Goal: Transaction & Acquisition: Purchase product/service

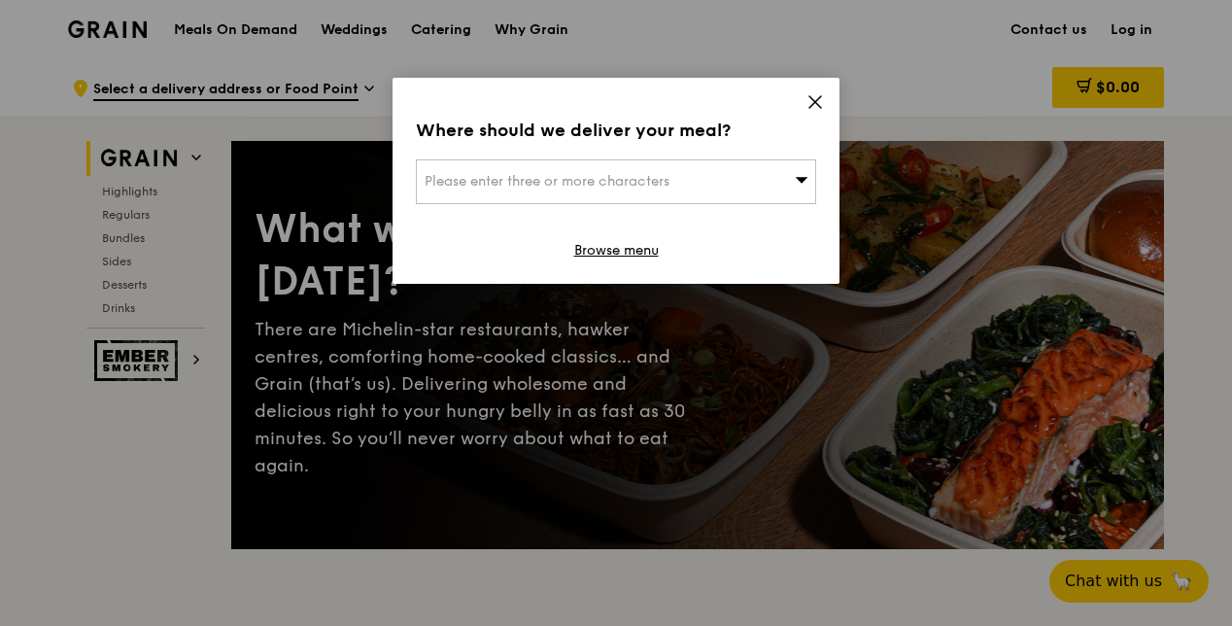
click at [818, 101] on icon at bounding box center [815, 101] width 17 height 17
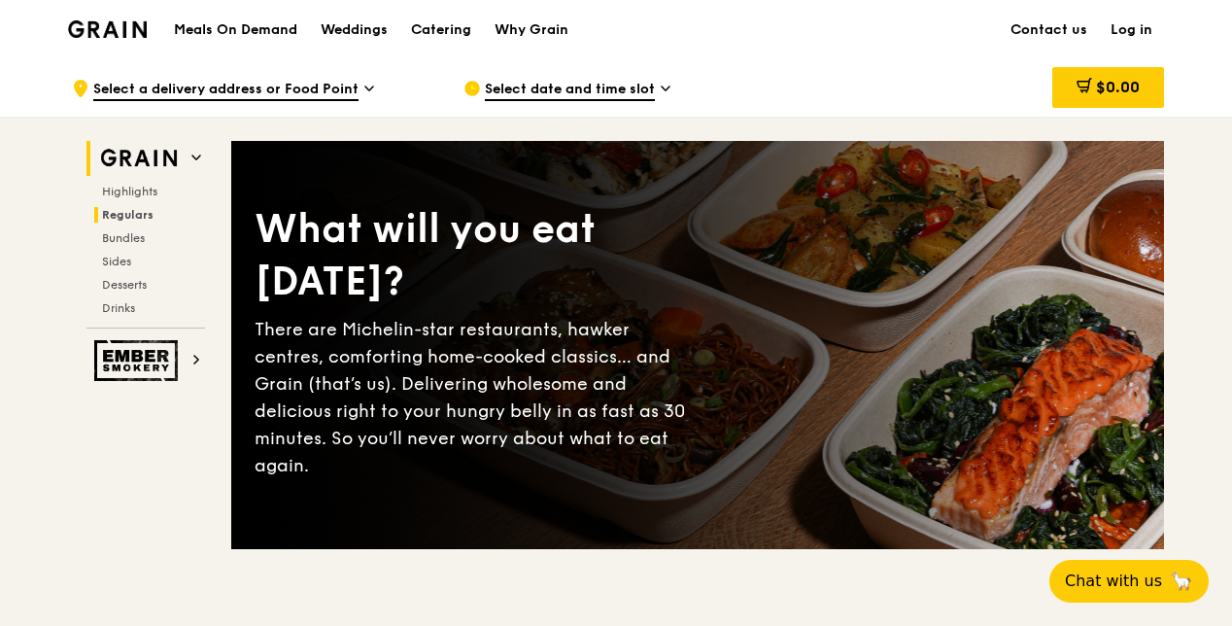
click at [136, 220] on span "Regulars" at bounding box center [128, 215] width 52 height 14
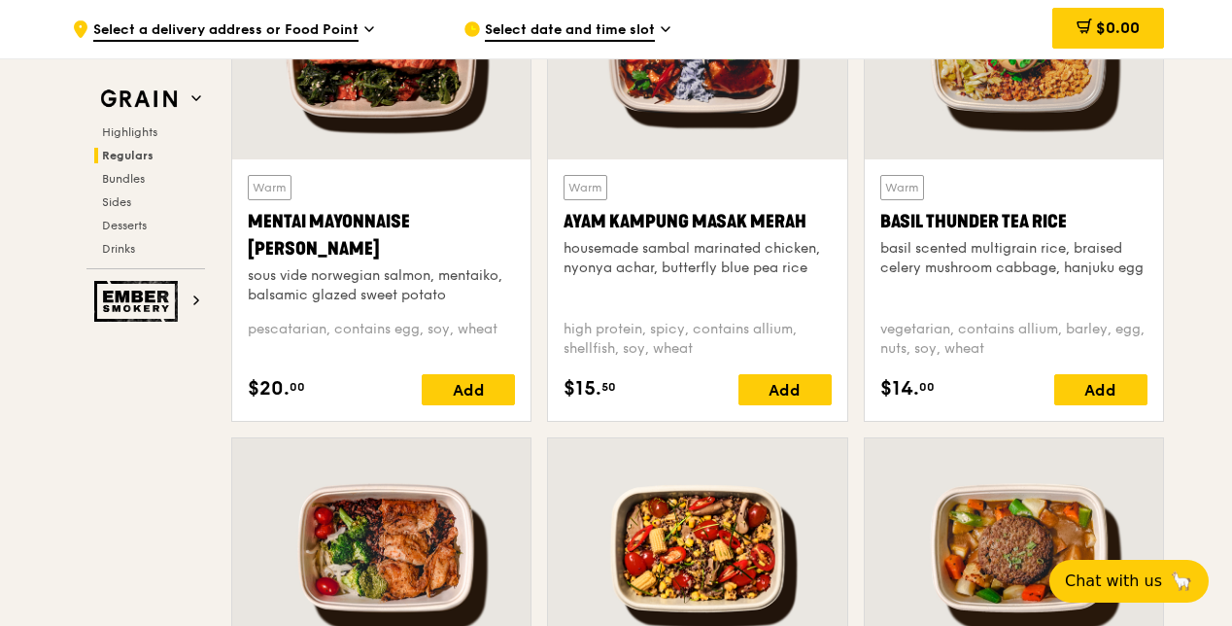
scroll to position [1841, 0]
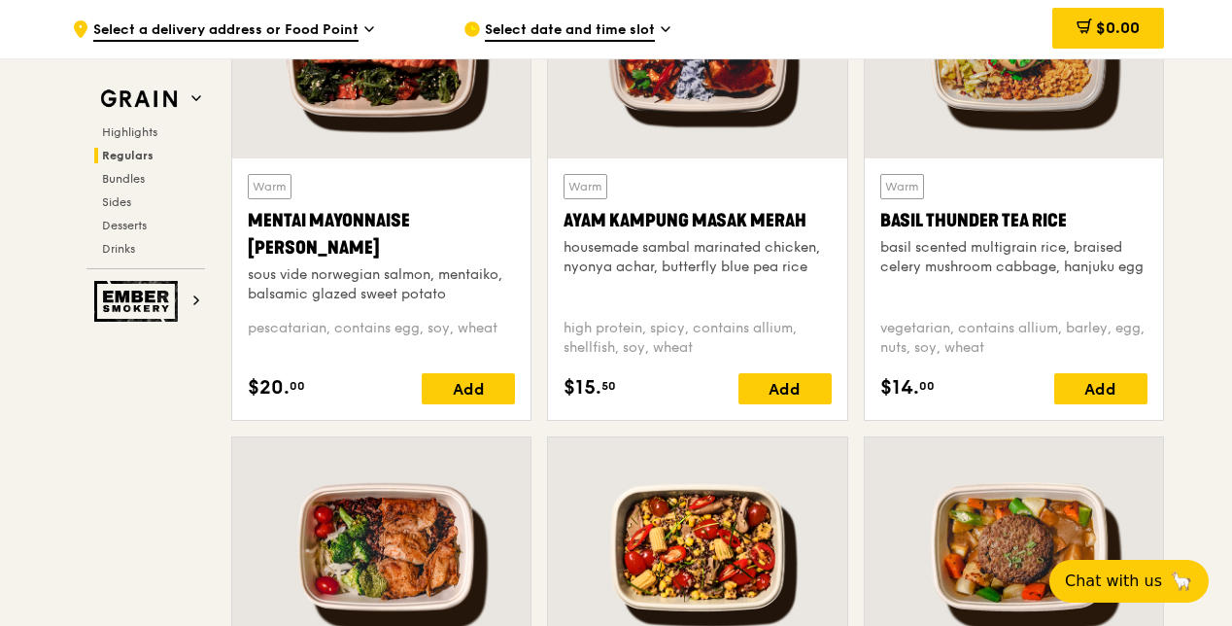
click at [311, 223] on div "Mentai Mayonnaise [PERSON_NAME]" at bounding box center [381, 234] width 267 height 54
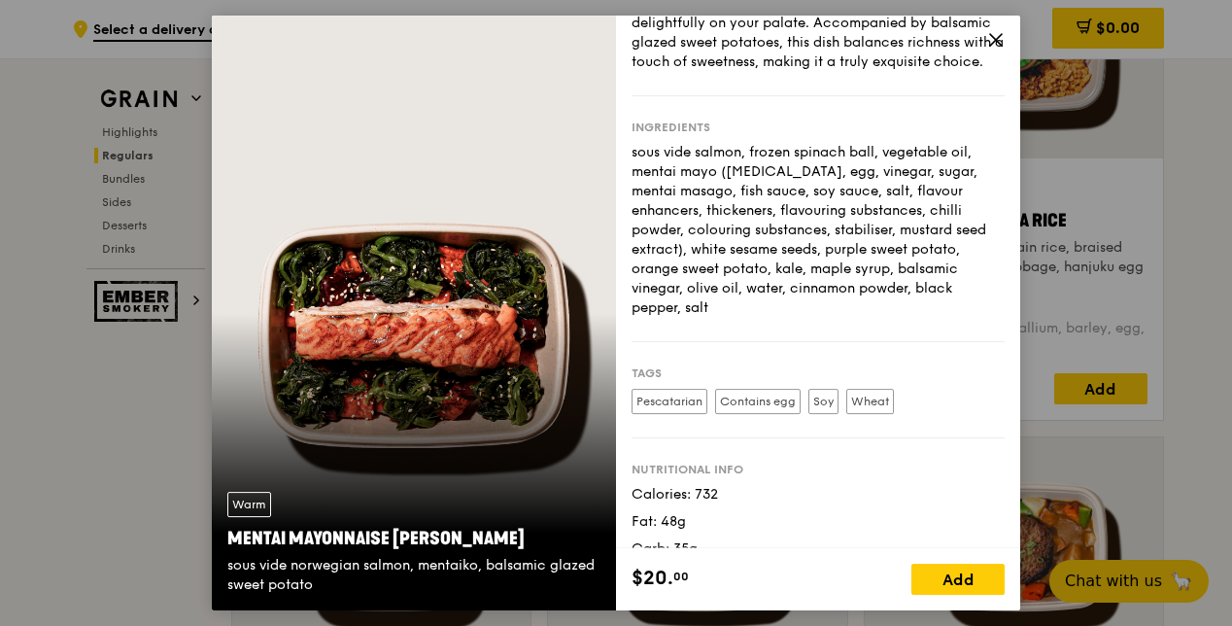
scroll to position [195, 0]
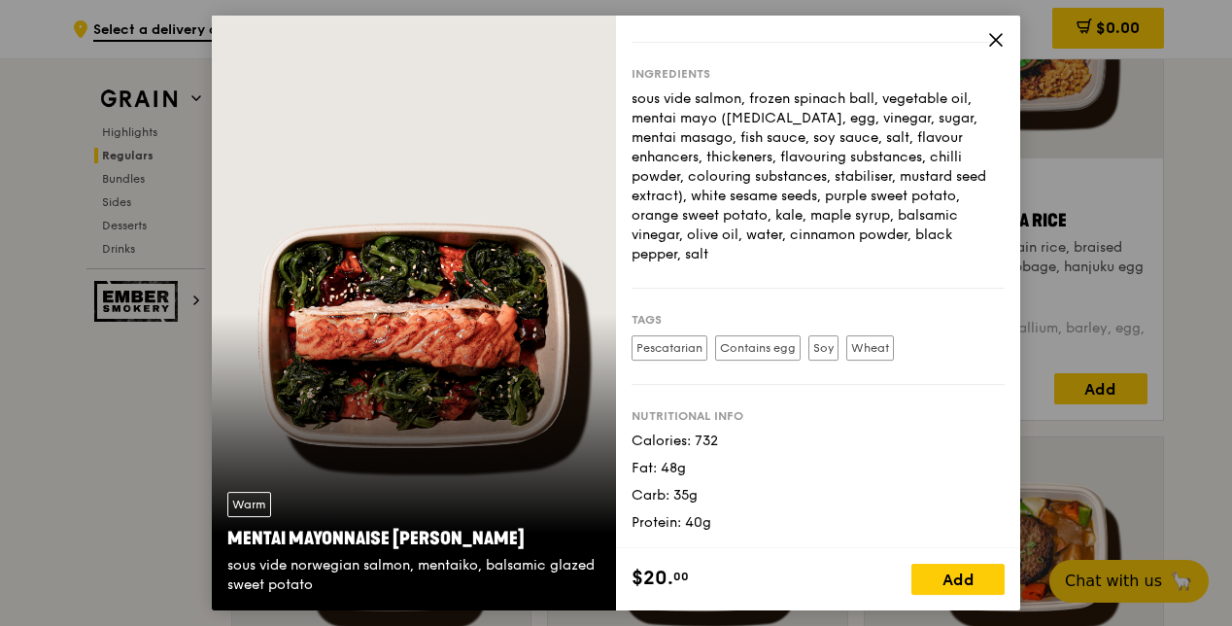
click at [997, 52] on span at bounding box center [995, 42] width 17 height 21
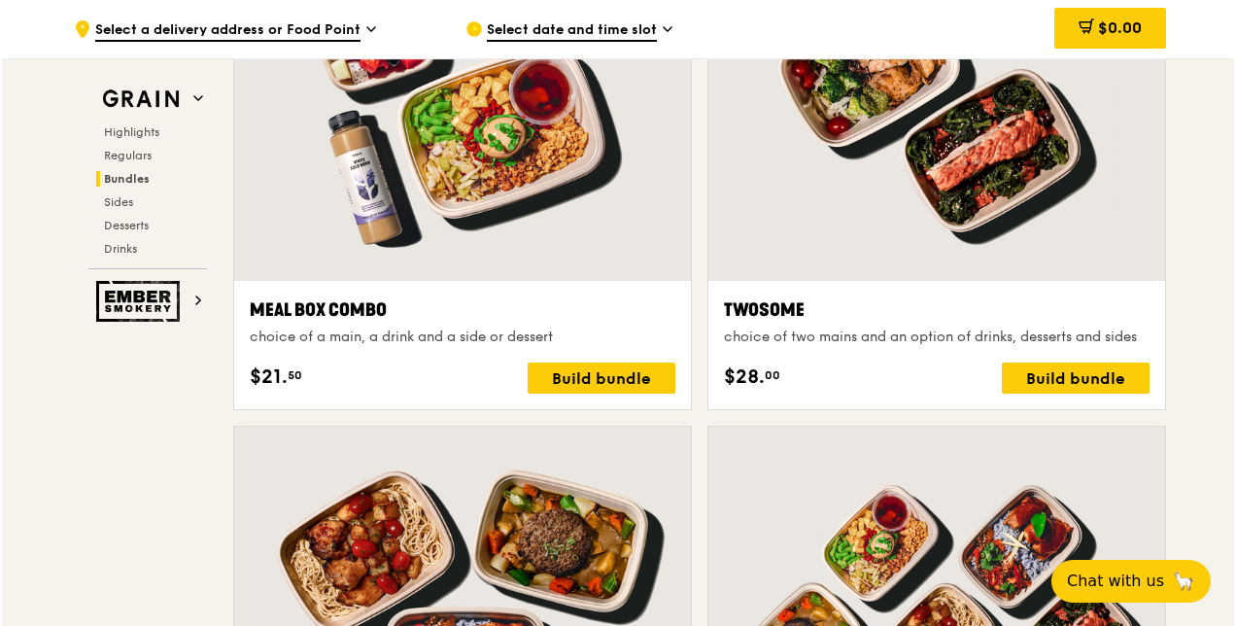
scroll to position [2910, 0]
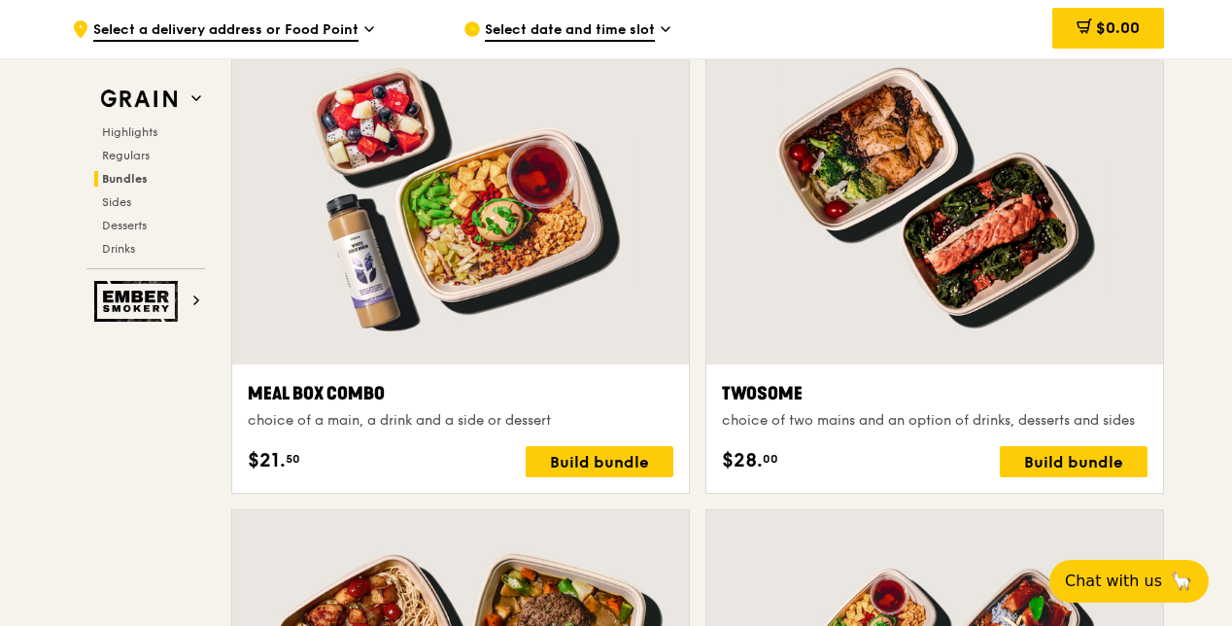
click at [845, 383] on div "Twosome" at bounding box center [935, 393] width 426 height 27
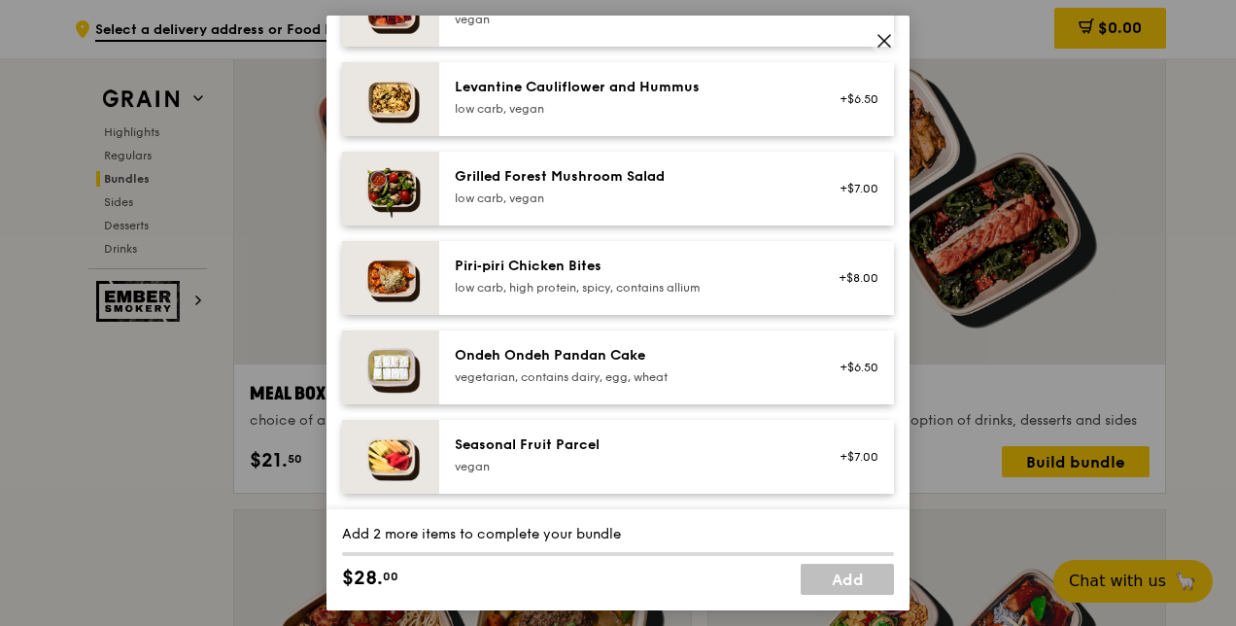
scroll to position [1263, 0]
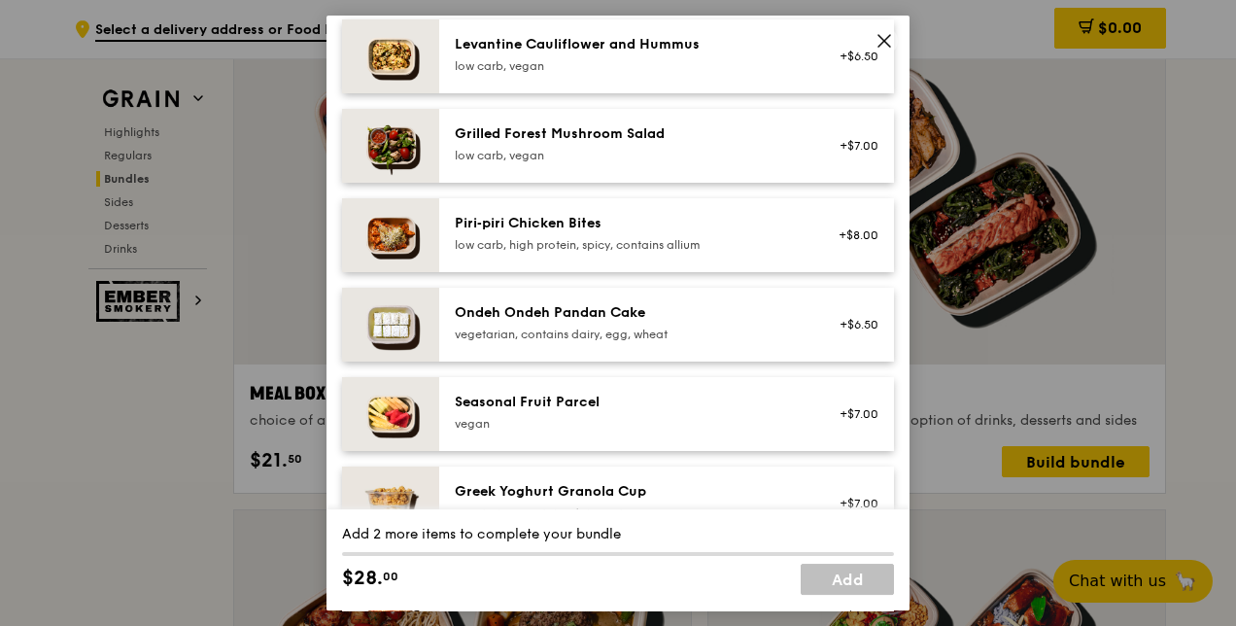
click at [857, 27] on div "Add-ons Choose up to 10 items (optional) [PERSON_NAME] Smoked Veggies low carb,…" at bounding box center [618, 285] width 552 height 992
click at [879, 44] on icon at bounding box center [884, 40] width 17 height 17
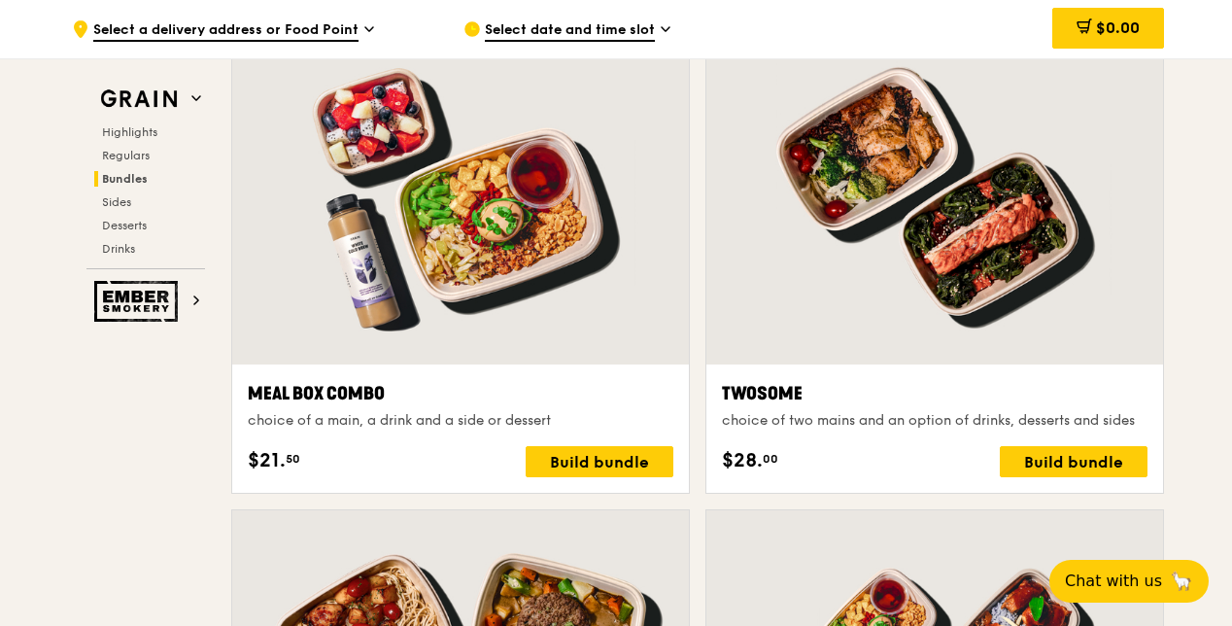
click at [421, 366] on div "Meal Box Combo choice of a main, a drink and a side or dessert $21. 50 Build bu…" at bounding box center [460, 428] width 457 height 128
click at [471, 295] on div at bounding box center [460, 195] width 457 height 337
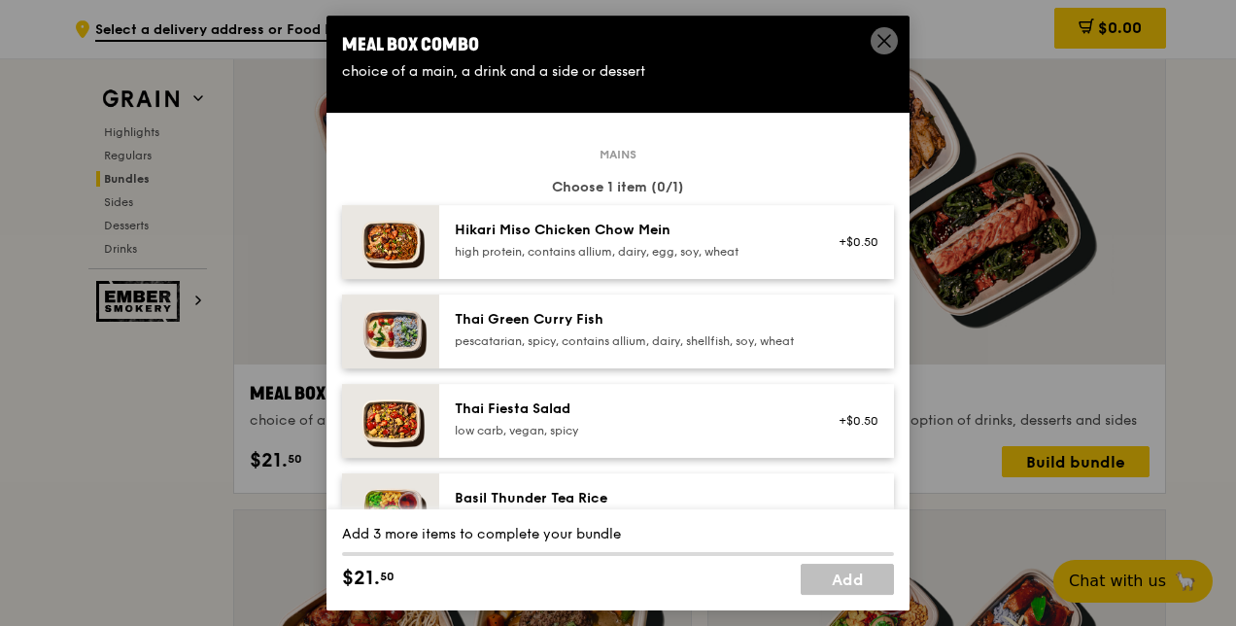
click at [537, 264] on div "Hikari Miso Chicken Chow Mein high protein, contains allium, dairy, egg, soy, w…" at bounding box center [666, 242] width 455 height 74
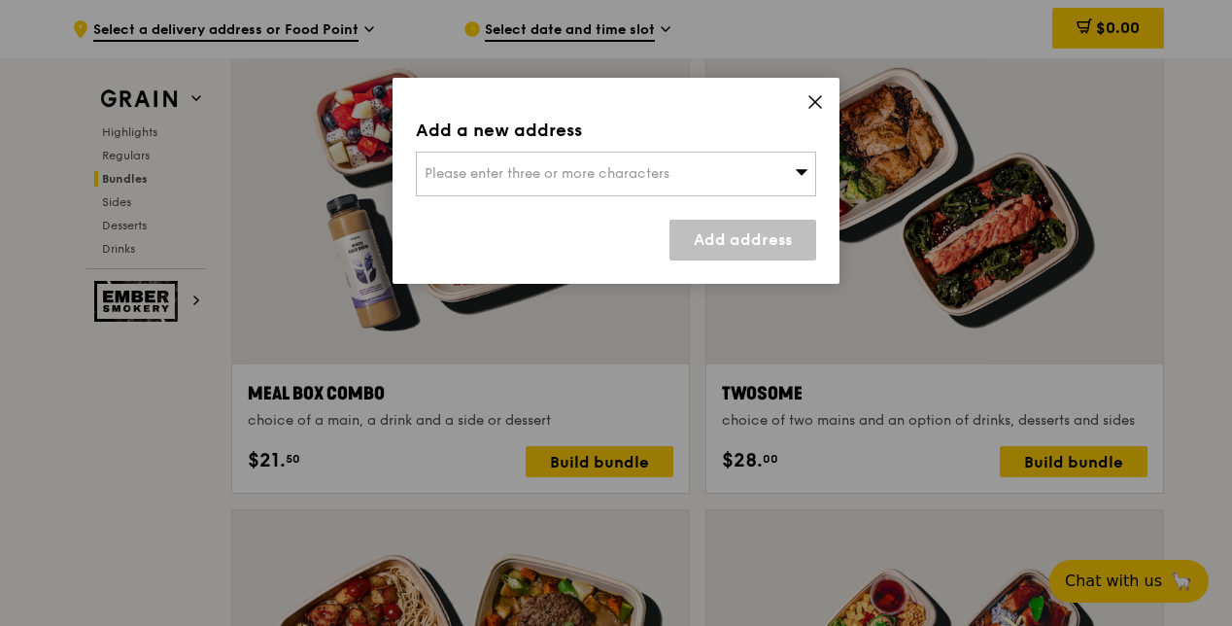
click at [801, 103] on div "Add a new address Please enter three or more characters Add address" at bounding box center [616, 181] width 447 height 206
click at [810, 105] on icon at bounding box center [815, 101] width 17 height 17
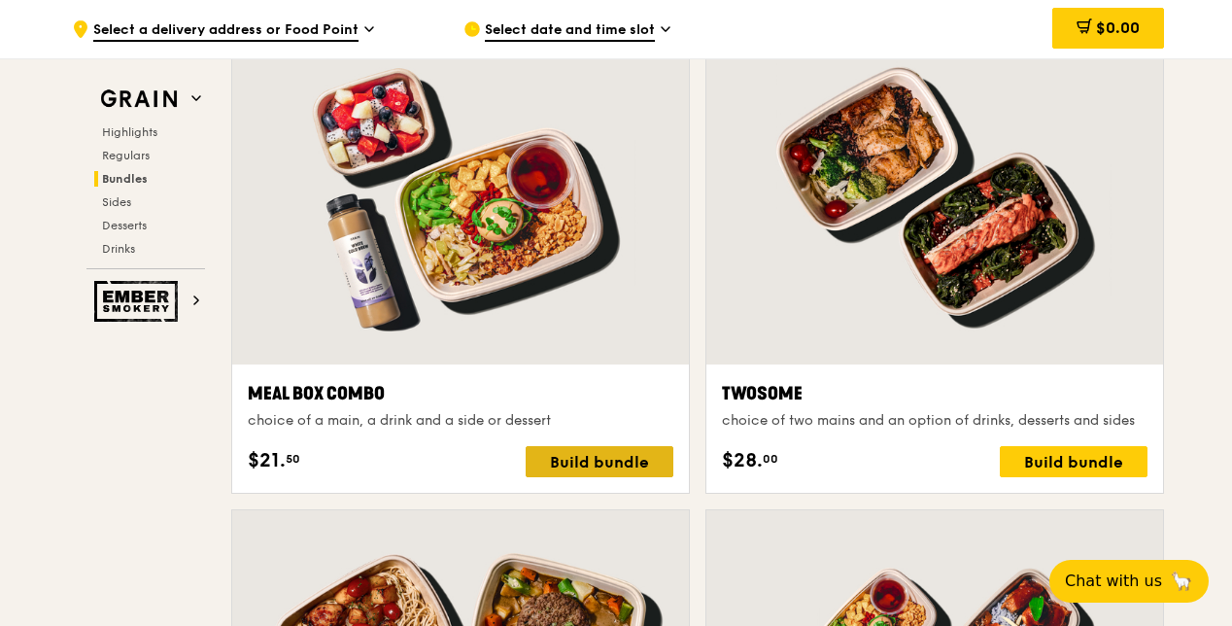
click at [618, 461] on div "Build bundle" at bounding box center [600, 461] width 148 height 31
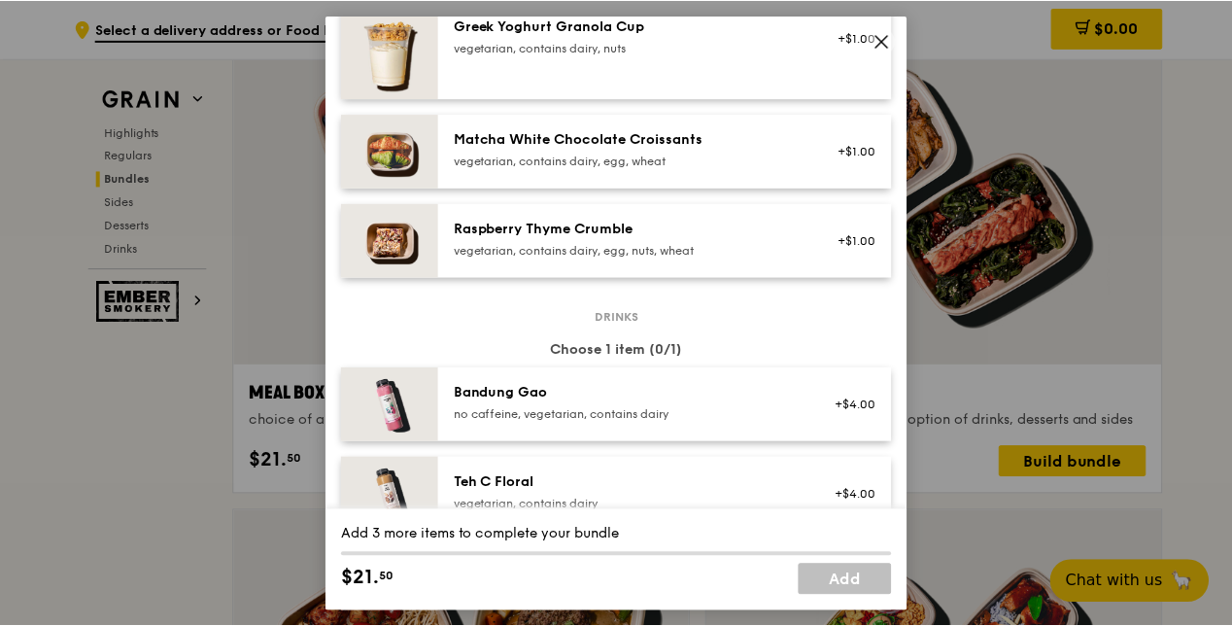
scroll to position [1726, 0]
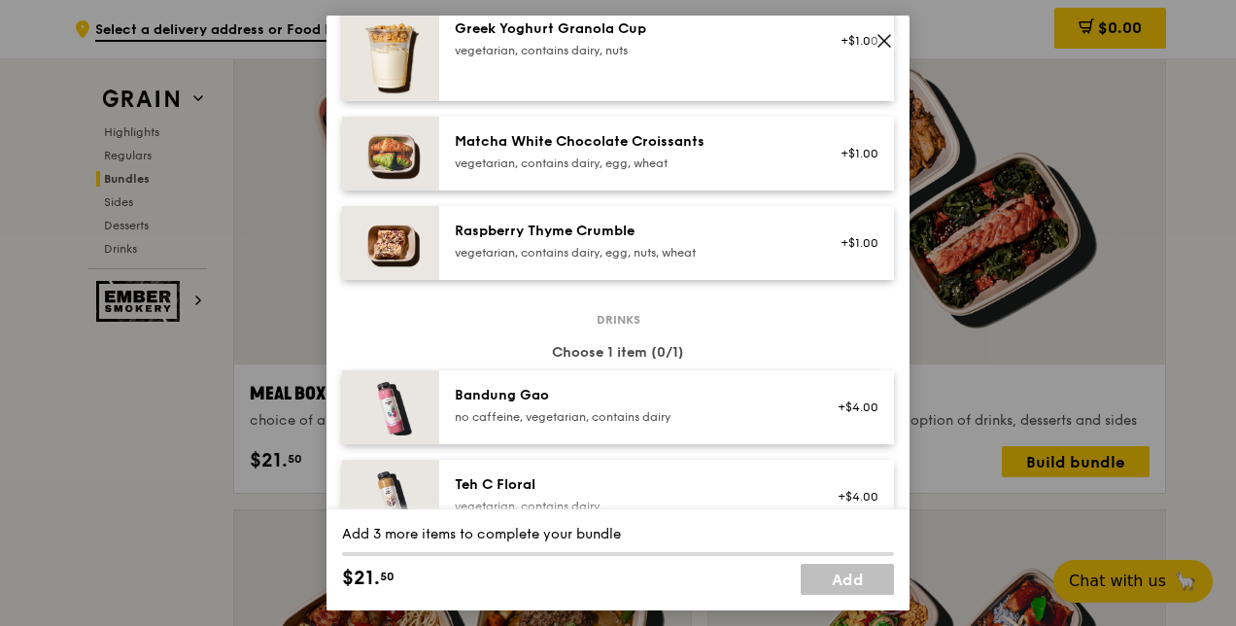
click at [875, 39] on span at bounding box center [884, 40] width 27 height 27
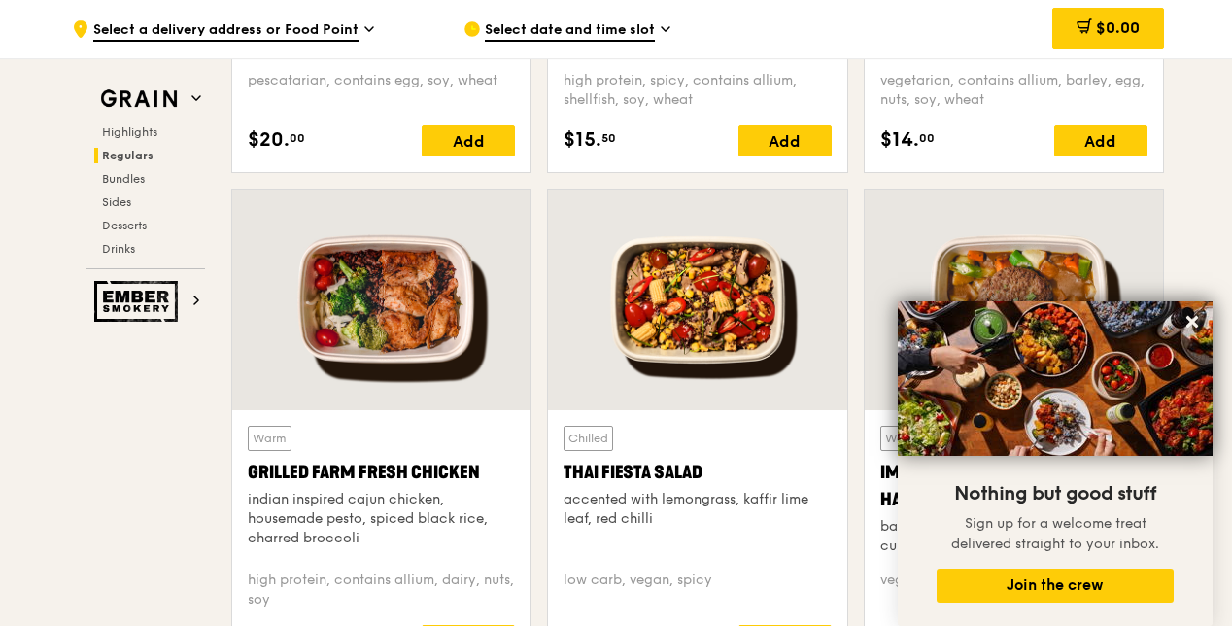
scroll to position [2186, 0]
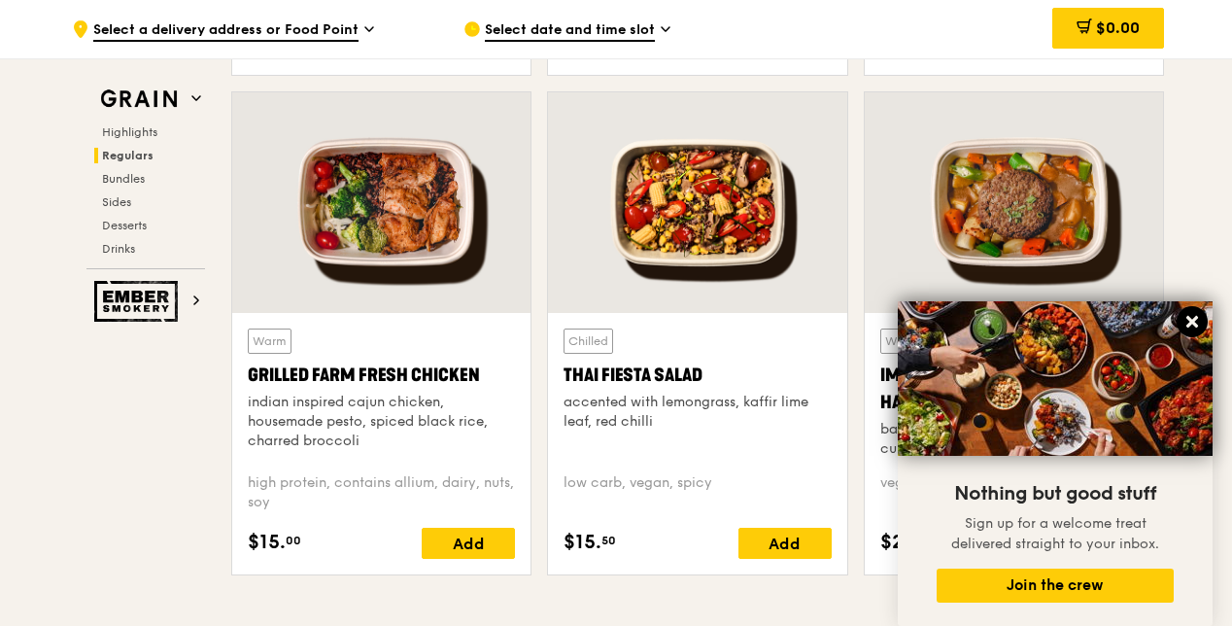
click at [1184, 322] on icon at bounding box center [1192, 321] width 17 height 17
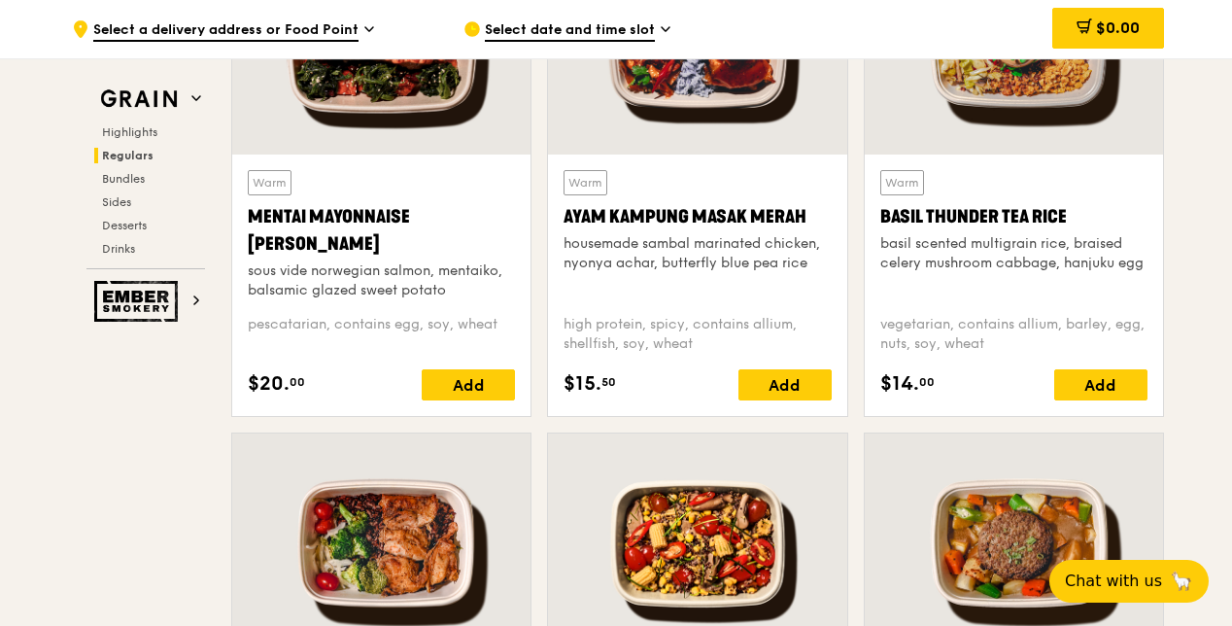
scroll to position [1603, 0]
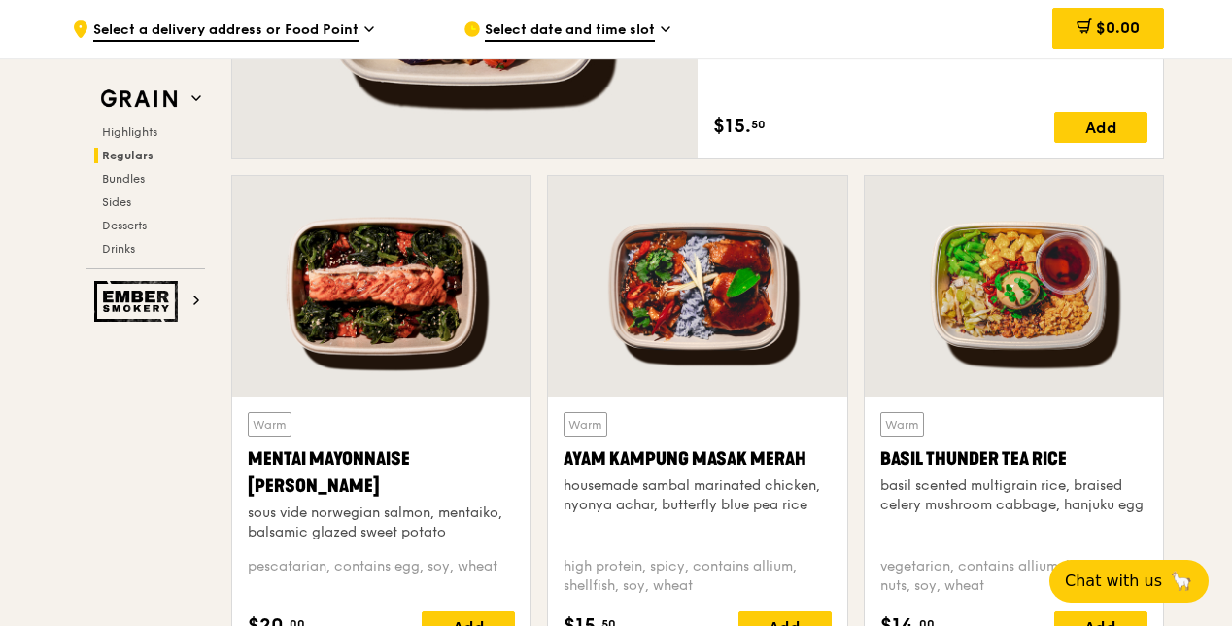
drag, startPoint x: 348, startPoint y: 477, endPoint x: 245, endPoint y: 455, distance: 105.4
click at [245, 455] on div "Warm Mentai Mayonnaise Aburi Salmon sous vide norwegian salmon, mentaiko, balsa…" at bounding box center [381, 526] width 298 height 261
copy div "Mentai Mayonnaise [PERSON_NAME]"
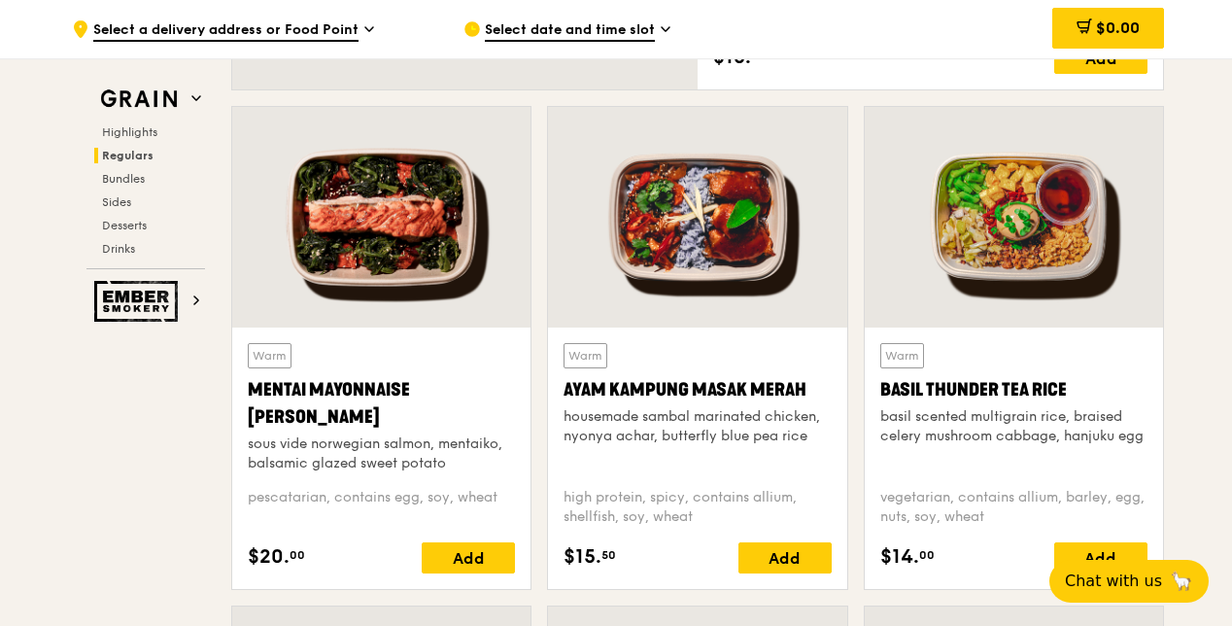
scroll to position [1700, 0]
